Goal: Navigation & Orientation: Understand site structure

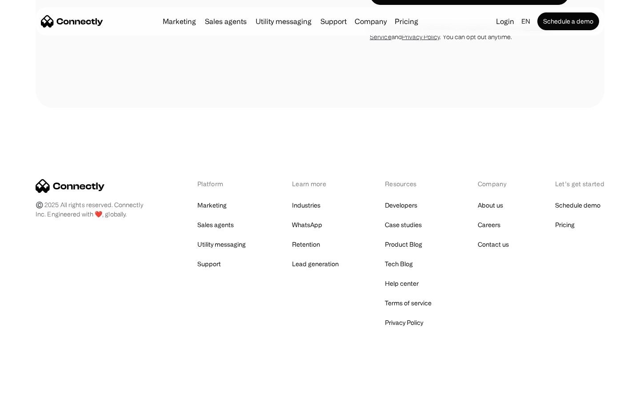
scroll to position [1717, 0]
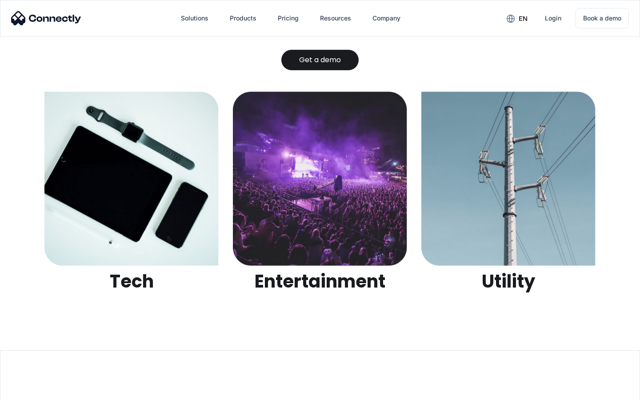
scroll to position [2805, 0]
